Goal: Task Accomplishment & Management: Use online tool/utility

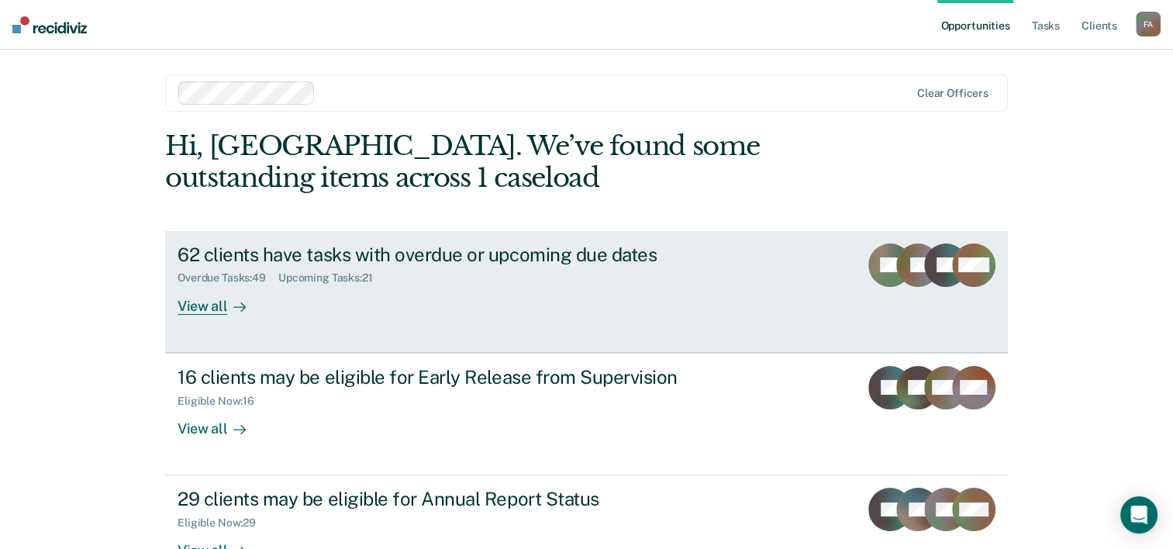
scroll to position [47, 0]
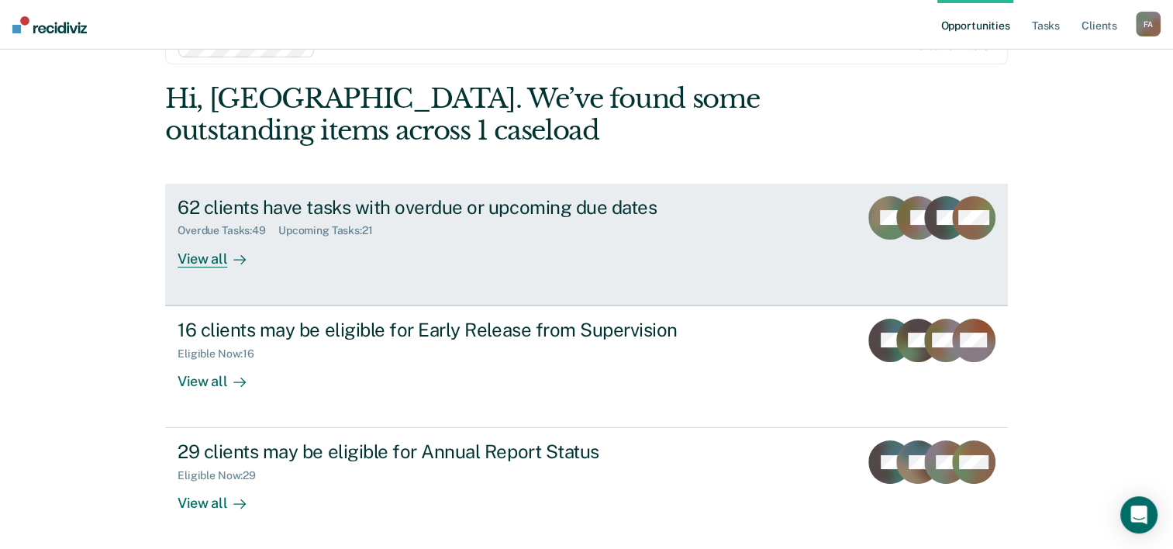
click at [209, 264] on div "View all" at bounding box center [221, 252] width 87 height 30
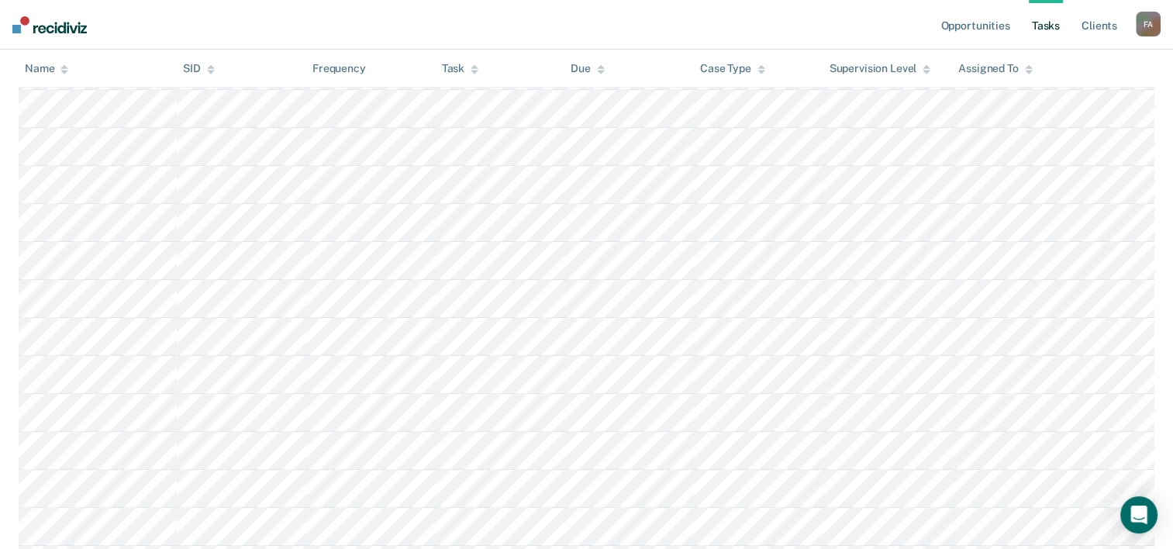
scroll to position [729, 0]
